Goal: Check status: Check status

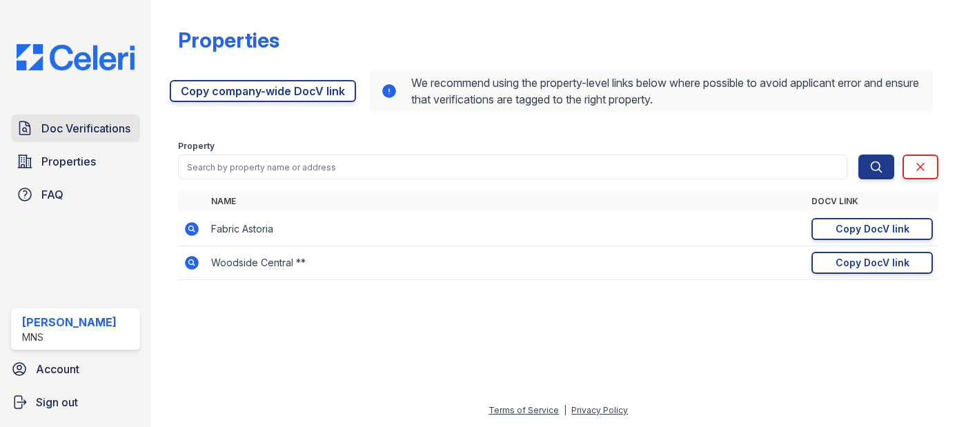
click at [102, 130] on span "Doc Verifications" at bounding box center [85, 128] width 89 height 17
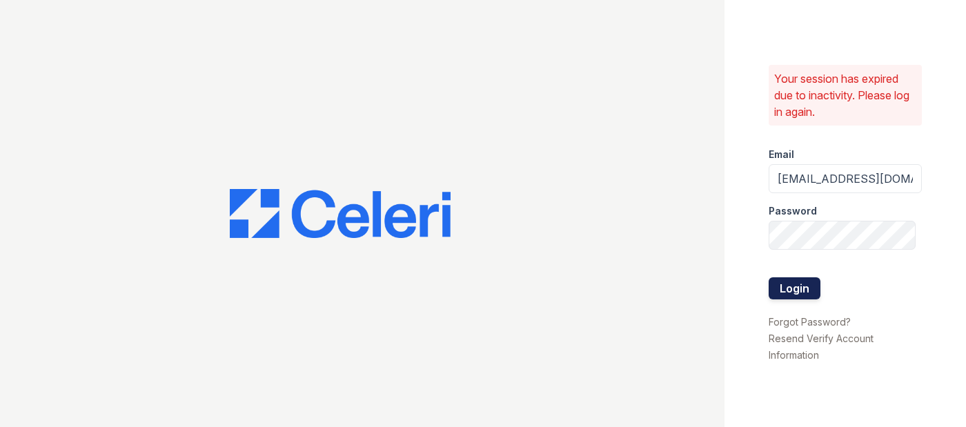
click at [798, 293] on button "Login" at bounding box center [795, 288] width 52 height 22
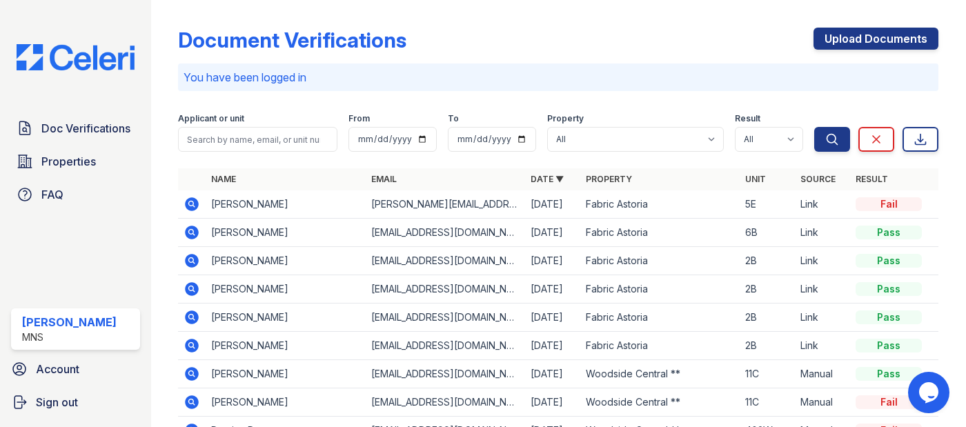
click at [193, 206] on icon at bounding box center [192, 204] width 17 height 17
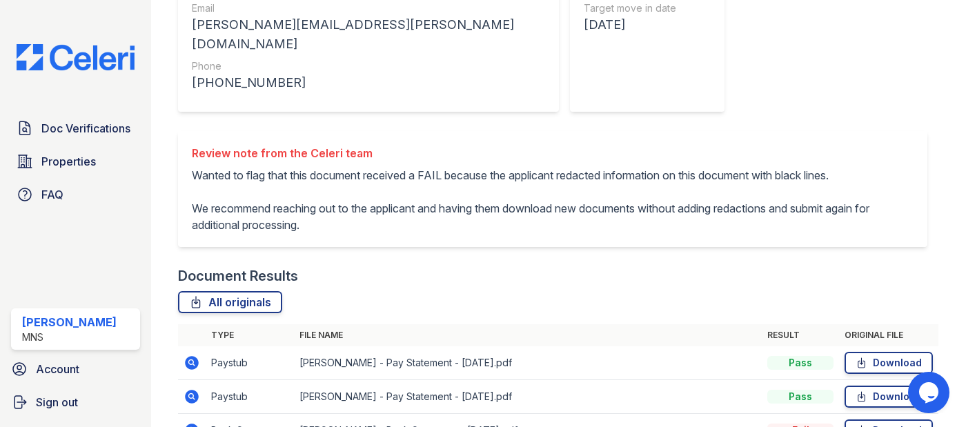
scroll to position [475, 0]
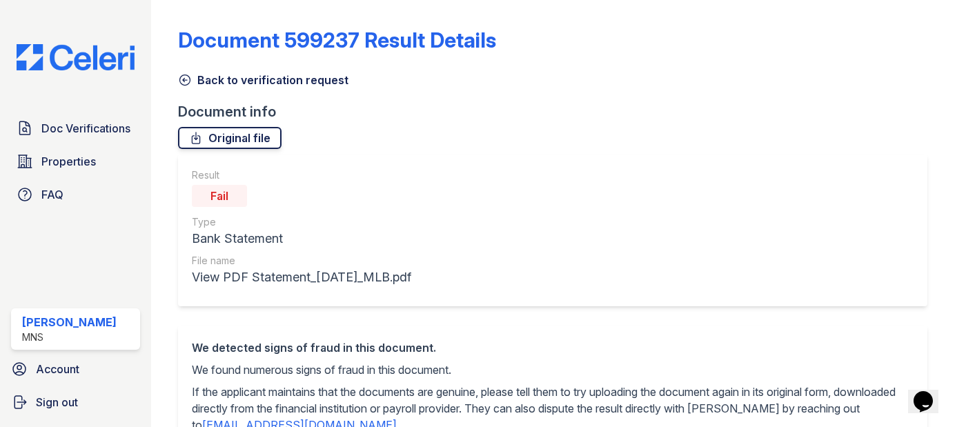
scroll to position [787, 0]
